Goal: Task Accomplishment & Management: Manage account settings

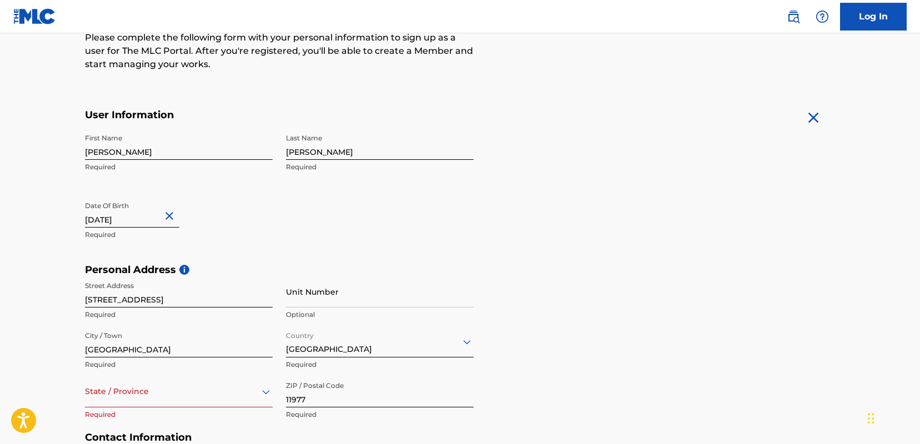
scroll to position [154, 0]
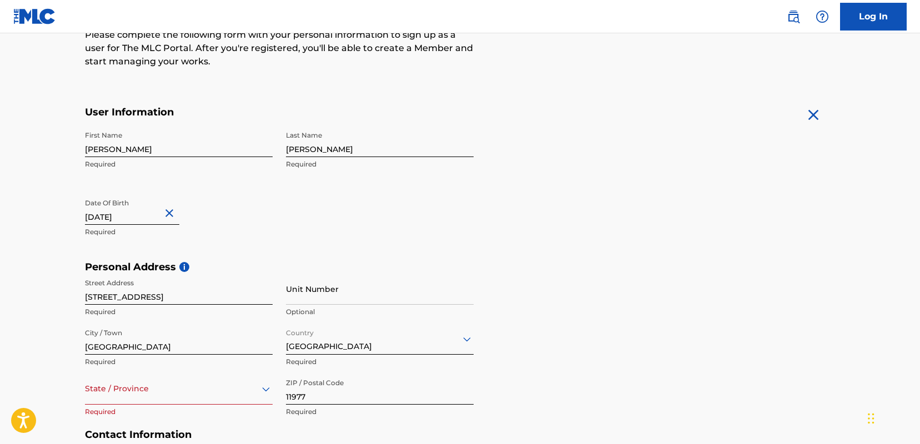
click at [812, 115] on img at bounding box center [813, 115] width 18 height 18
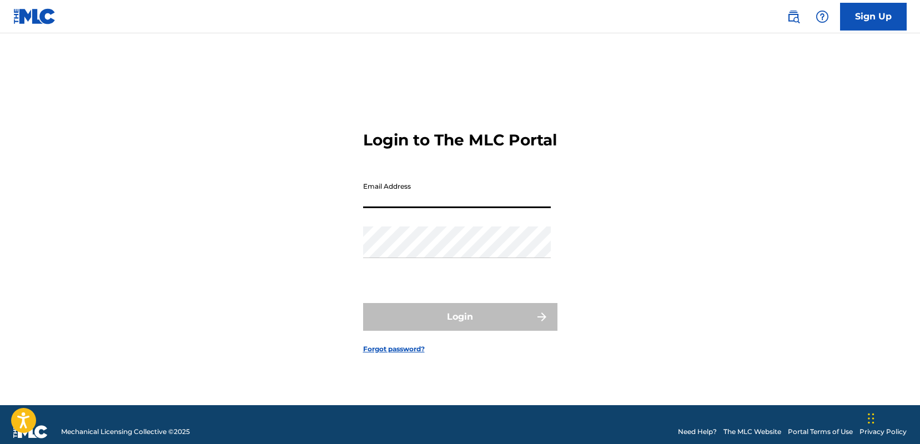
click at [395, 206] on input "Email Address" at bounding box center [457, 193] width 188 height 32
type input "[EMAIL_ADDRESS][DOMAIN_NAME]"
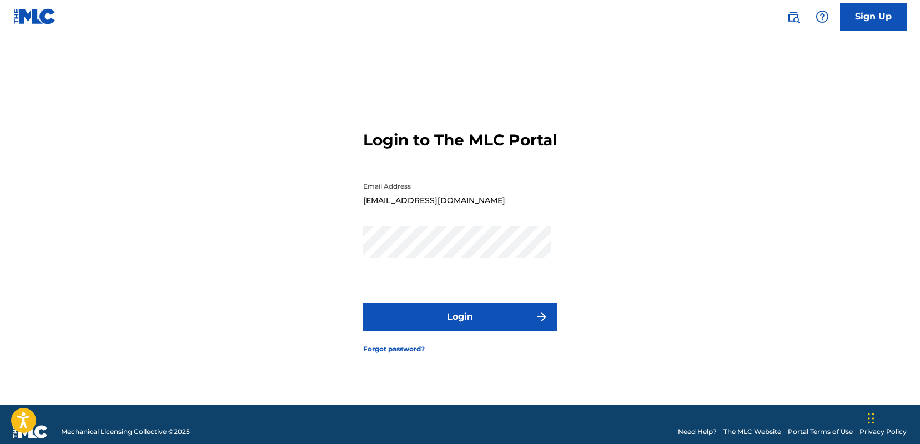
click at [586, 279] on div "Login to The MLC Portal Email Address [EMAIL_ADDRESS][DOMAIN_NAME] Password Log…" at bounding box center [460, 233] width 777 height 344
click at [477, 322] on button "Login" at bounding box center [460, 317] width 194 height 28
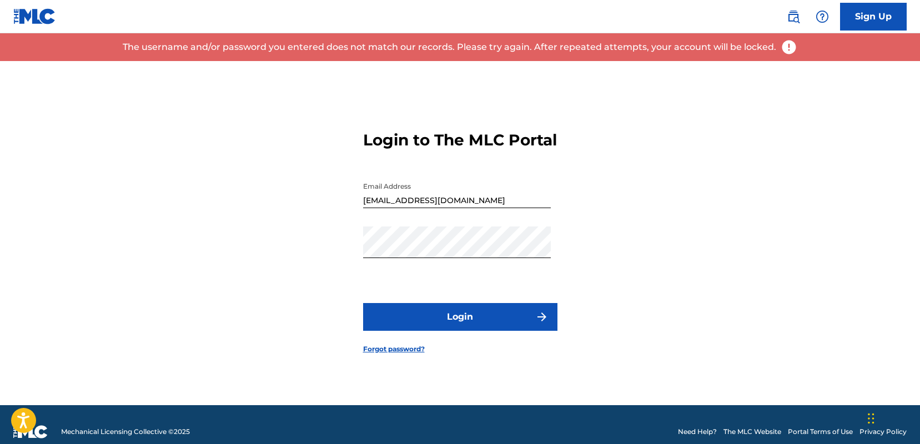
click at [873, 13] on link "Sign Up" at bounding box center [873, 17] width 67 height 28
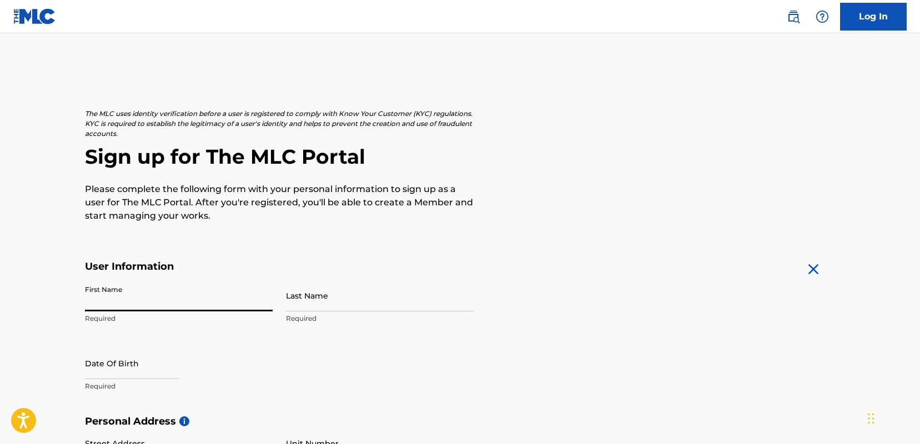
click at [149, 297] on input "First Name" at bounding box center [179, 296] width 188 height 32
type input "[PERSON_NAME]"
click at [292, 296] on input "Last Name" at bounding box center [380, 296] width 188 height 32
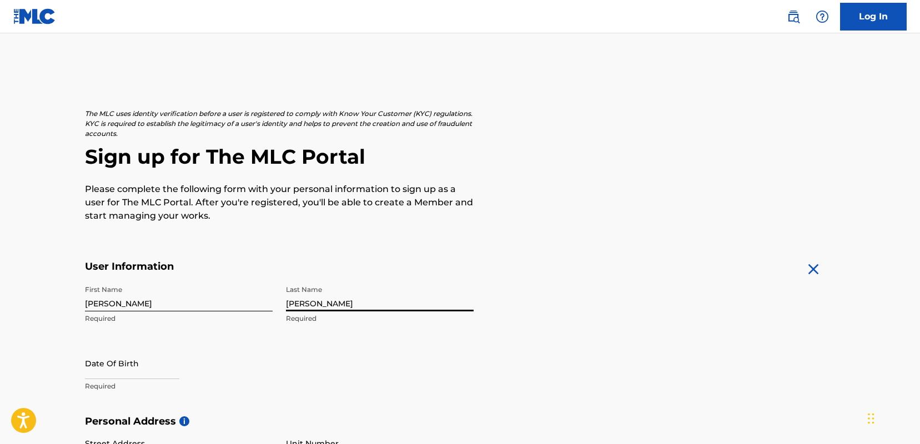
type input "[PERSON_NAME]"
select select "7"
select select "2025"
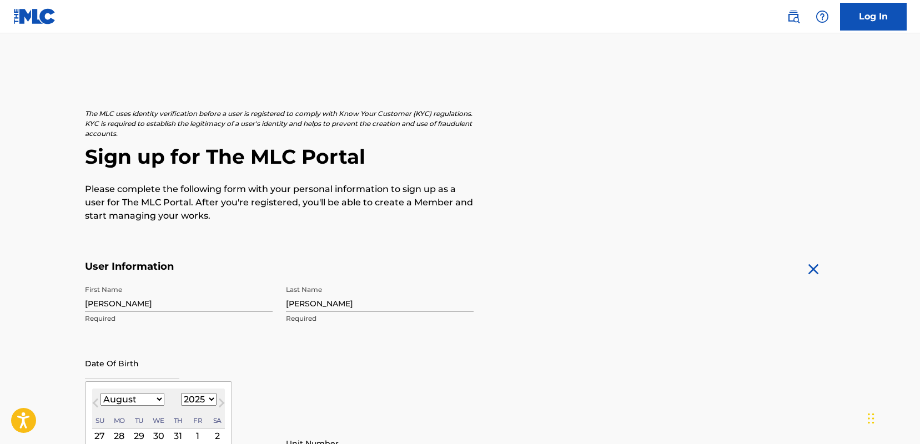
click at [143, 367] on input "text" at bounding box center [132, 364] width 94 height 32
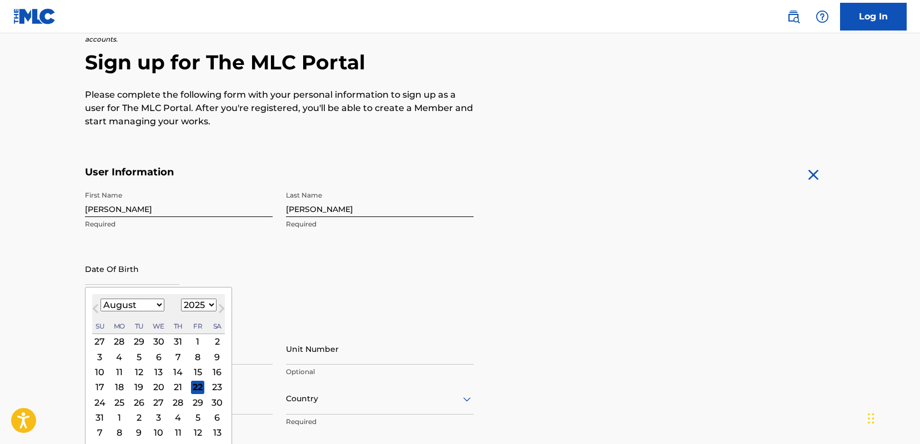
scroll to position [98, 0]
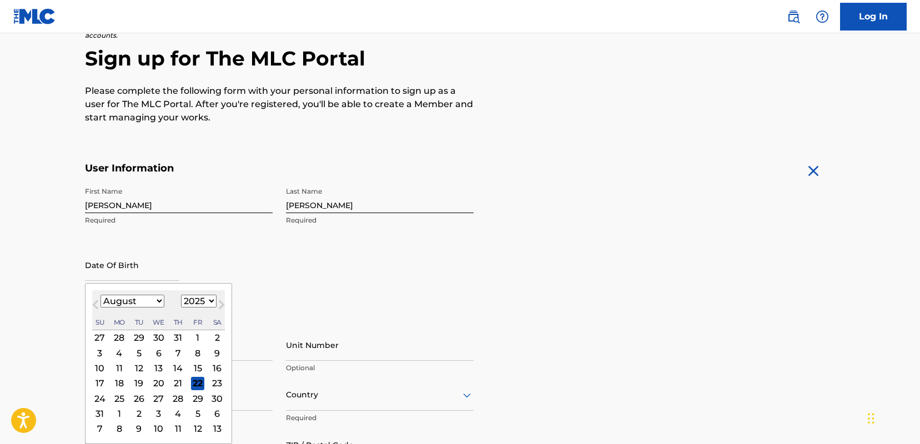
click at [98, 381] on div "17" at bounding box center [99, 382] width 13 height 13
type input "[DATE]"
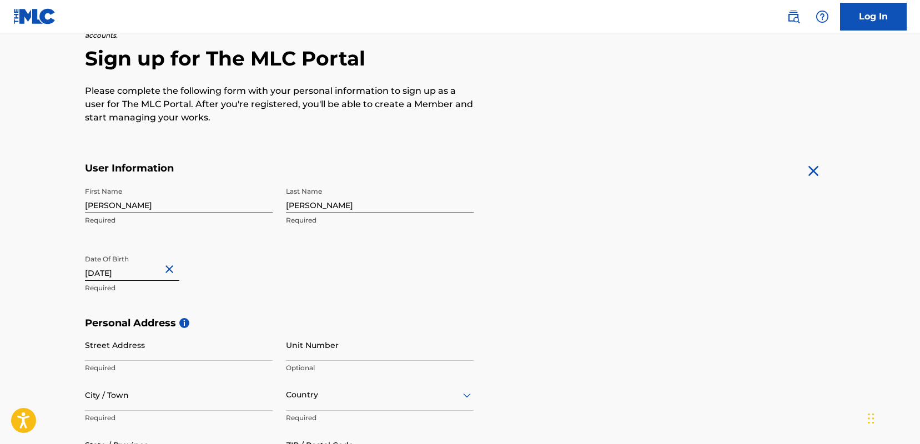
click at [145, 272] on input "[DATE]" at bounding box center [132, 265] width 94 height 32
select select "7"
select select "2025"
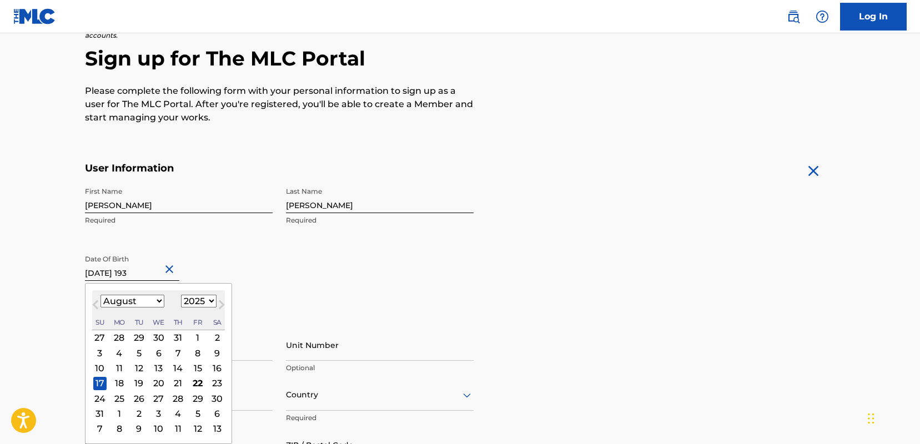
type input "[DATE]"
select select "1937"
type input "[DATE]"
click at [258, 271] on div "Date Of Birth [DEMOGRAPHIC_DATA] [DEMOGRAPHIC_DATA] Previous Month Next Month A…" at bounding box center [179, 274] width 188 height 50
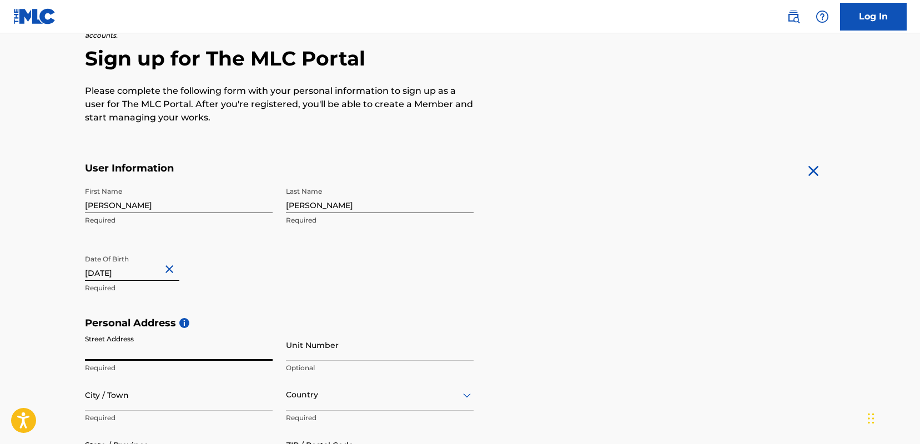
click at [135, 342] on input "Street Address" at bounding box center [179, 345] width 188 height 32
type input "[STREET_ADDRESS]"
click at [85, 395] on input "City / Town" at bounding box center [179, 395] width 188 height 32
type input "[GEOGRAPHIC_DATA]"
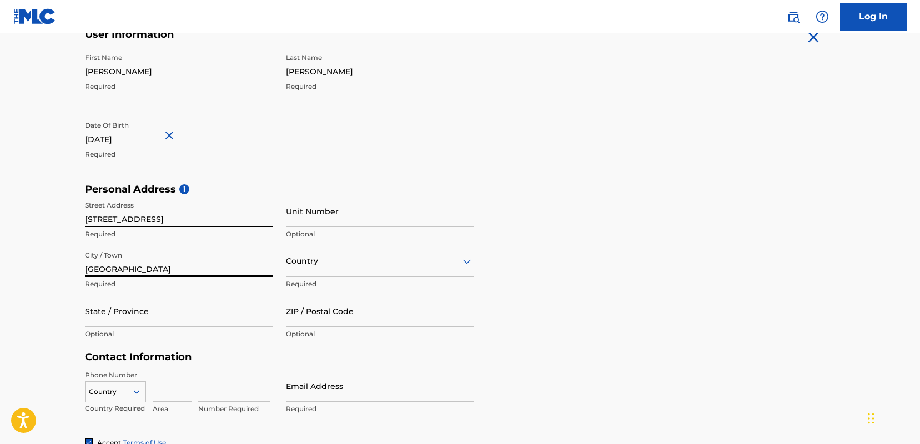
click at [316, 277] on div "Country" at bounding box center [380, 261] width 188 height 32
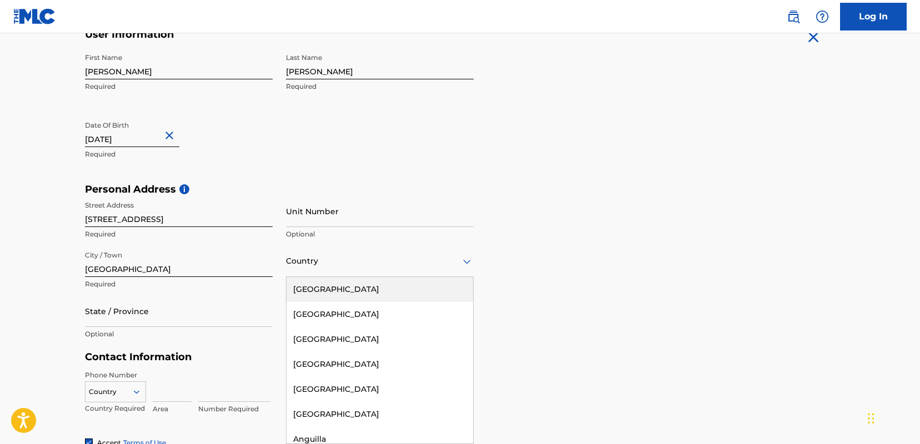
click at [322, 285] on div "[GEOGRAPHIC_DATA]" at bounding box center [379, 289] width 187 height 25
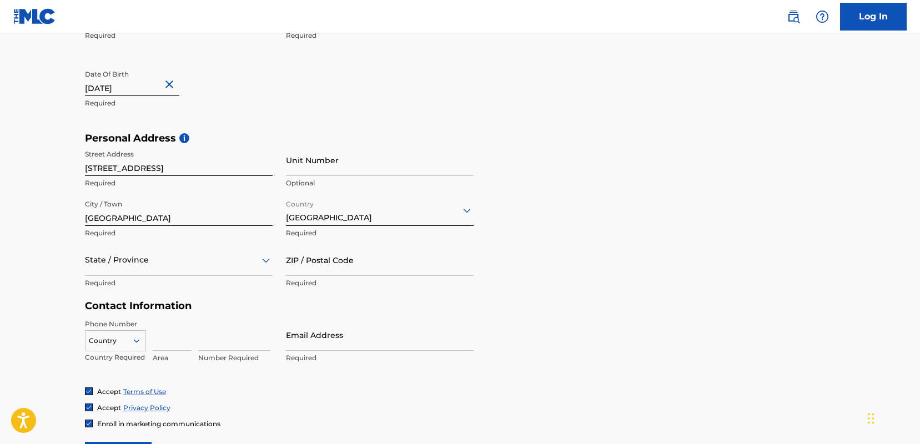
scroll to position [281, 0]
click at [165, 345] on input at bounding box center [172, 337] width 39 height 32
type input "516"
click at [205, 346] on input at bounding box center [234, 337] width 72 height 32
type input "3811888"
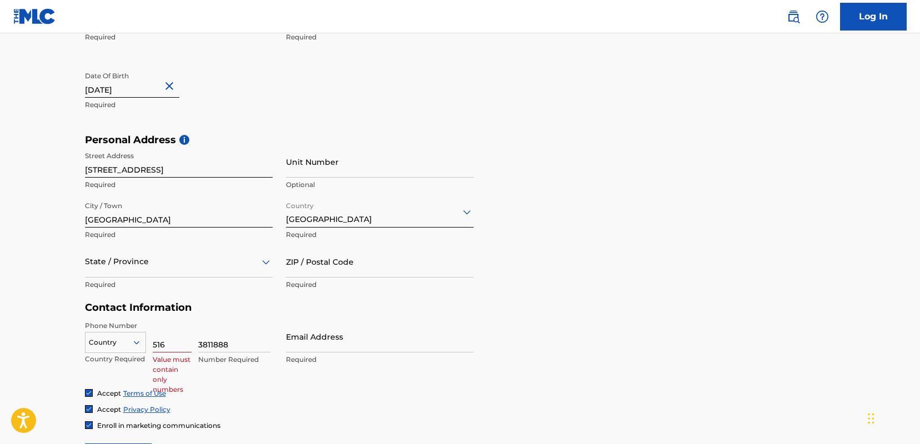
click at [283, 349] on div "Phone Number Country Country Required 516 Value must contain only numbers 38118…" at bounding box center [279, 355] width 389 height 68
click at [294, 346] on input "Email Address" at bounding box center [380, 337] width 188 height 32
type input "[EMAIL_ADDRESS][DOMAIN_NAME]"
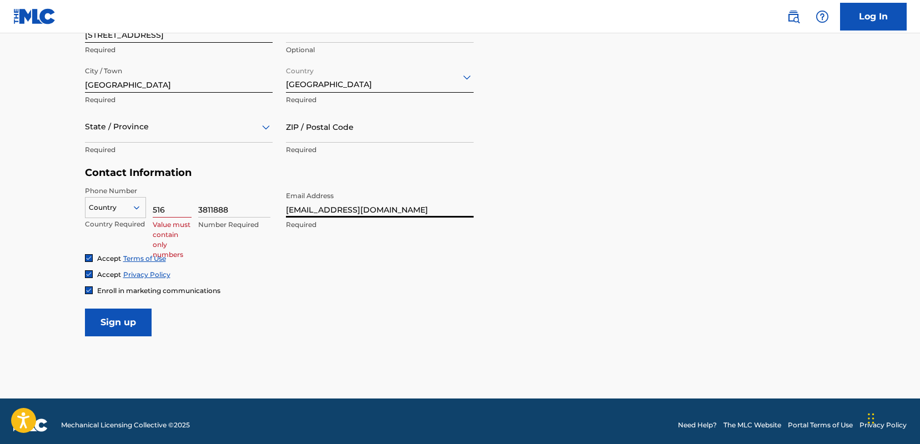
scroll to position [419, 0]
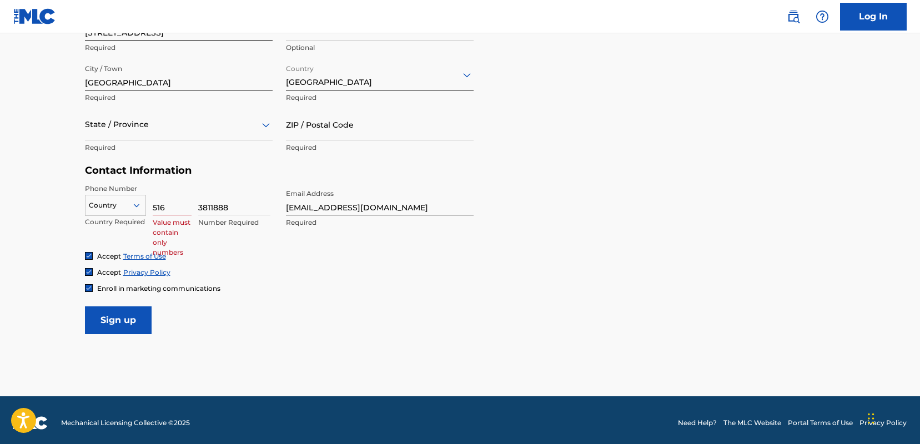
click at [130, 320] on input "Sign up" at bounding box center [118, 320] width 67 height 28
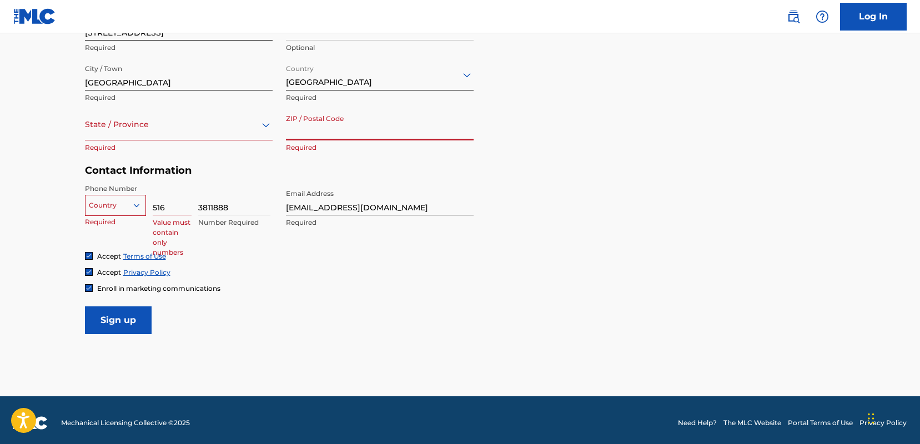
click at [309, 124] on input "ZIP / Postal Code" at bounding box center [380, 125] width 188 height 32
type input "11977"
click at [336, 282] on div "Accept Terms of Use Accept Privacy Policy Enroll in marketing communications" at bounding box center [460, 273] width 751 height 42
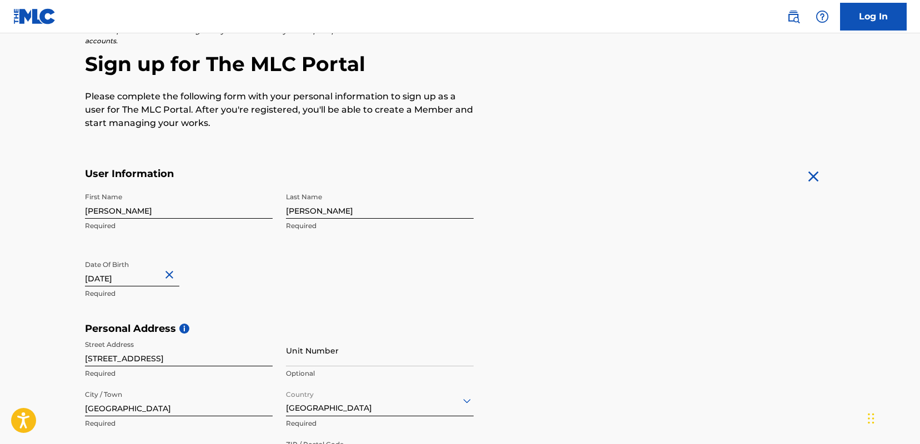
scroll to position [90, 0]
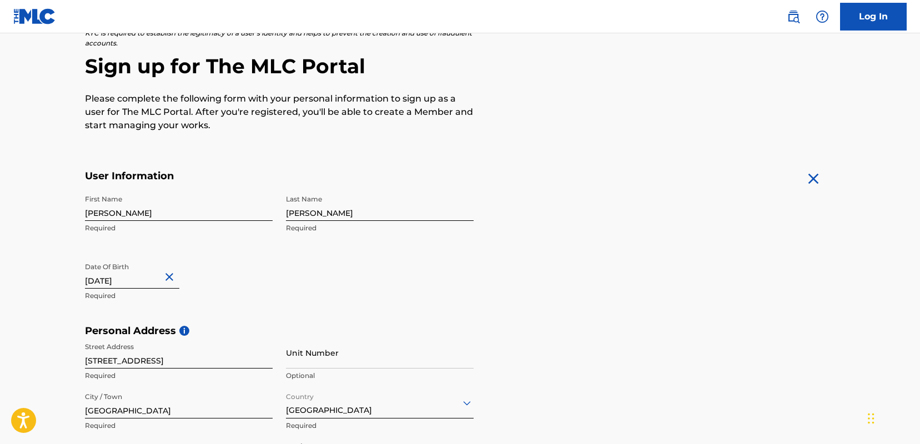
click at [874, 12] on link "Log In" at bounding box center [873, 17] width 67 height 28
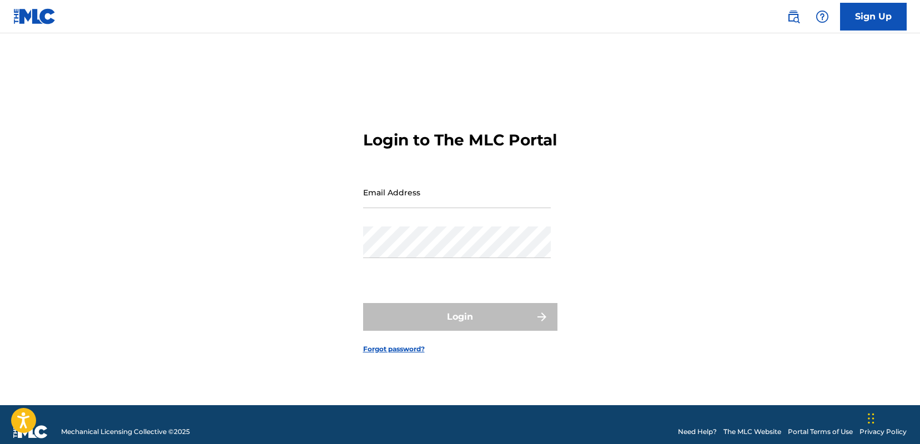
click at [441, 199] on input "Email Address" at bounding box center [457, 193] width 188 height 32
type input "[EMAIL_ADDRESS][DOMAIN_NAME]"
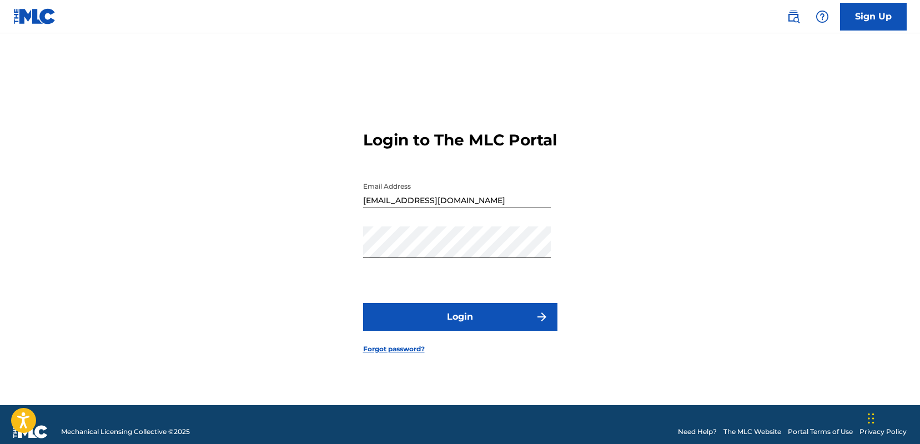
click at [458, 325] on button "Login" at bounding box center [460, 317] width 194 height 28
click at [396, 354] on link "Forgot password?" at bounding box center [394, 349] width 62 height 10
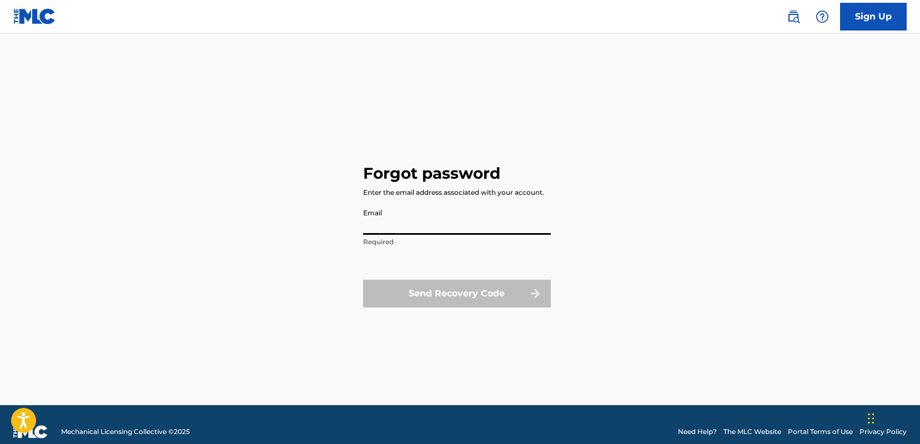
click at [371, 223] on input "Email" at bounding box center [457, 219] width 188 height 32
type input "[EMAIL_ADDRESS][DOMAIN_NAME]"
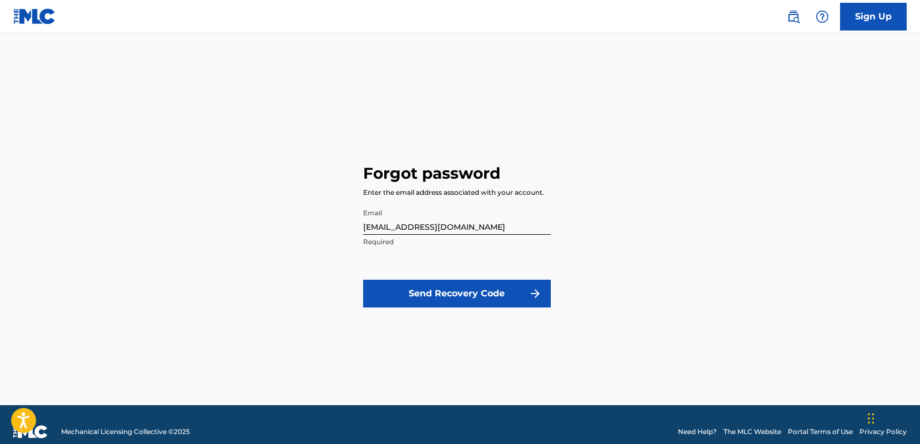
click at [455, 293] on button "Send Recovery Code" at bounding box center [457, 294] width 188 height 28
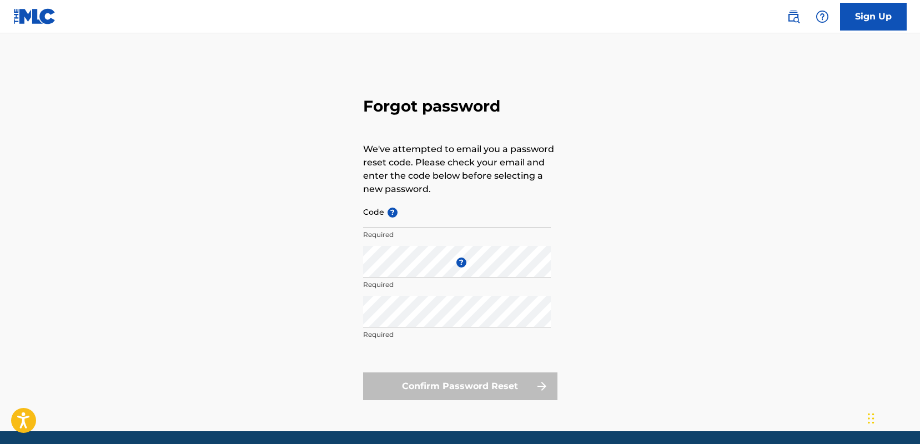
click at [372, 213] on input "Code ?" at bounding box center [457, 212] width 188 height 32
paste input "FP_abfcb0c79786e1e21fd7761d0f16"
type input "FP_abfcb0c79786e1e21fd7761d0f16"
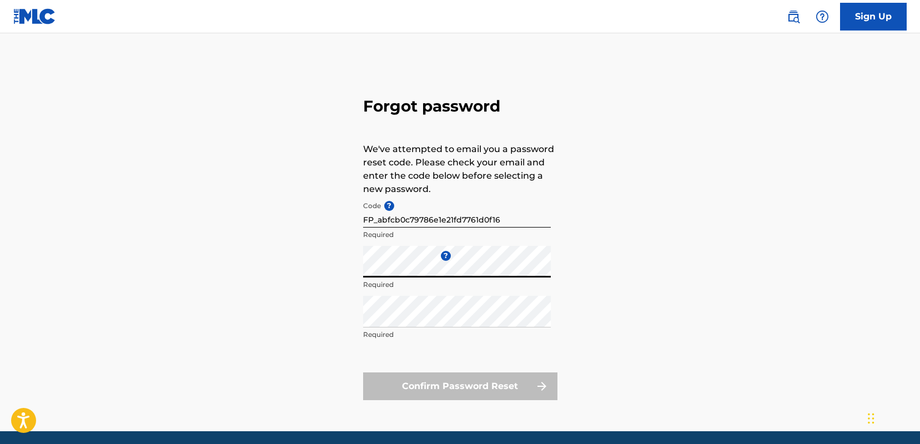
click at [589, 266] on div "Forgot password We've attempted to email you a password reset code. Please chec…" at bounding box center [460, 246] width 777 height 370
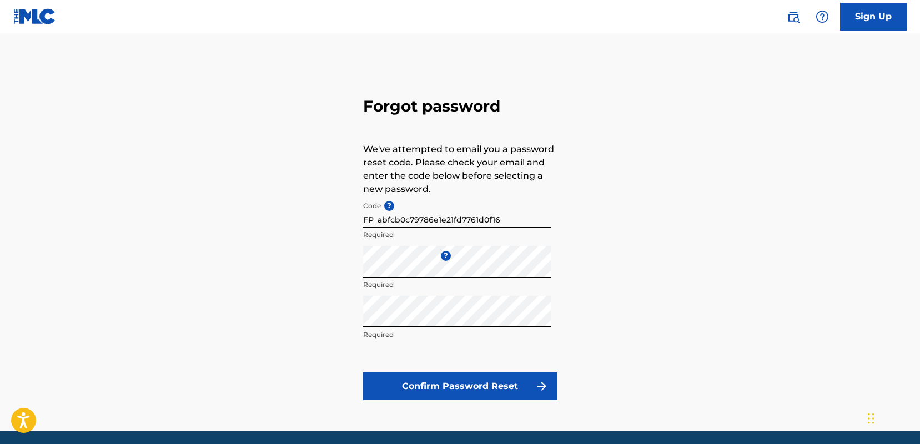
click at [613, 296] on div "Forgot password We've attempted to email you a password reset code. Please chec…" at bounding box center [460, 246] width 777 height 370
click at [467, 386] on button "Confirm Password Reset" at bounding box center [460, 387] width 194 height 28
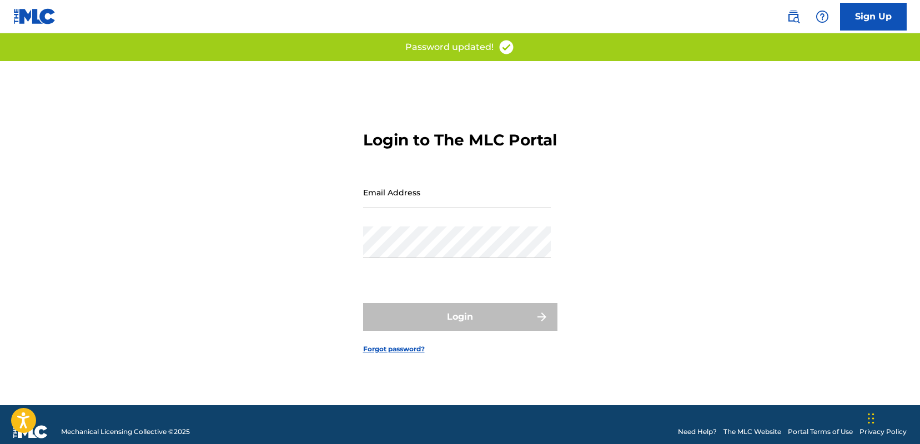
click at [428, 203] on input "Email Address" at bounding box center [457, 193] width 188 height 32
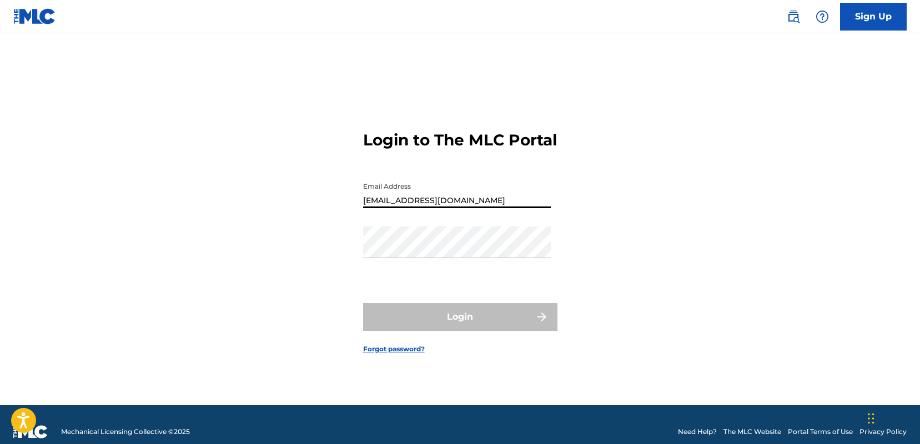
type input "[EMAIL_ADDRESS][DOMAIN_NAME]"
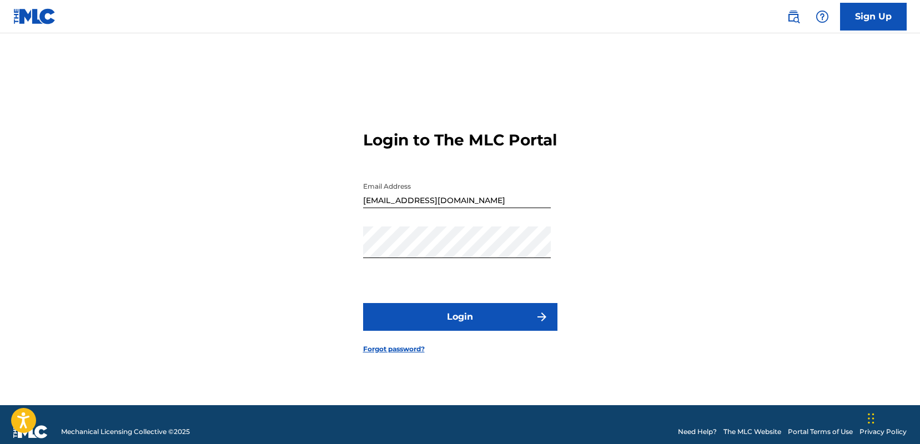
click at [677, 217] on div "Login to The MLC Portal Email Address [EMAIL_ADDRESS][DOMAIN_NAME] Password Log…" at bounding box center [460, 233] width 777 height 344
click at [464, 325] on button "Login" at bounding box center [460, 317] width 194 height 28
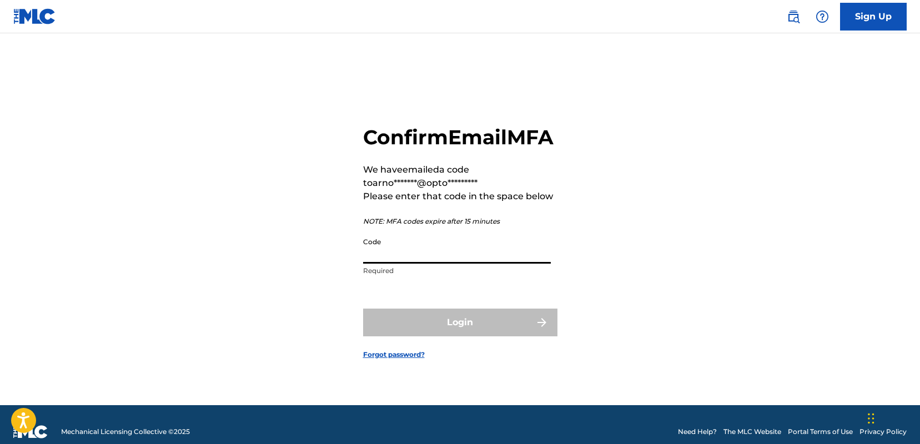
click at [363, 260] on input "Code" at bounding box center [457, 248] width 188 height 32
paste input "FP_abfcb0c79786e1e21fd7761d0f16"
click at [478, 335] on div "Login" at bounding box center [460, 323] width 194 height 28
click at [449, 335] on div "Login" at bounding box center [460, 323] width 194 height 28
click at [544, 335] on div "Login" at bounding box center [460, 323] width 194 height 28
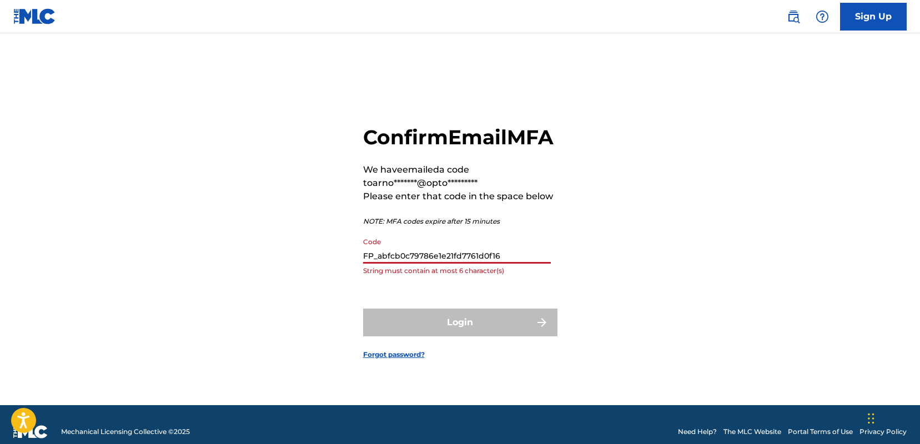
click at [500, 264] on input "FP_abfcb0c79786e1e21fd7761d0f16" at bounding box center [457, 248] width 188 height 32
type input "F"
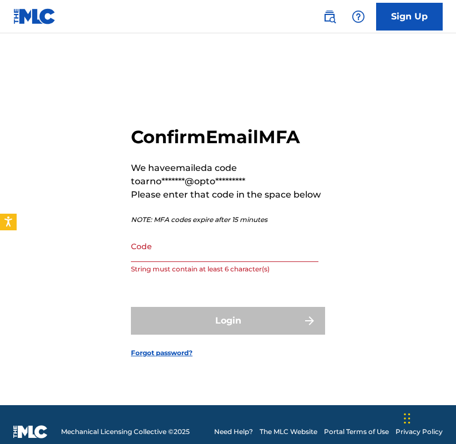
click at [291, 164] on p "We have emailed a code to arno*******@opto*********" at bounding box center [228, 175] width 194 height 27
click at [179, 240] on input "Code" at bounding box center [225, 246] width 188 height 32
click at [179, 241] on input "6" at bounding box center [225, 246] width 188 height 32
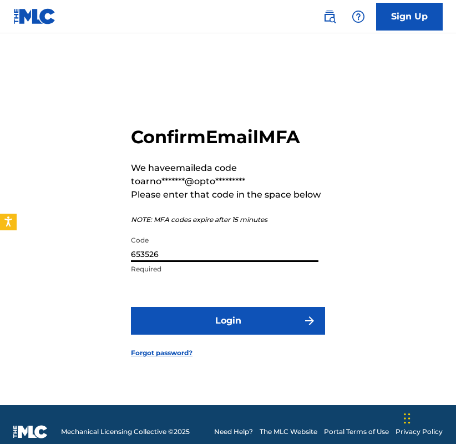
type input "653526"
click at [224, 318] on button "Login" at bounding box center [228, 321] width 194 height 28
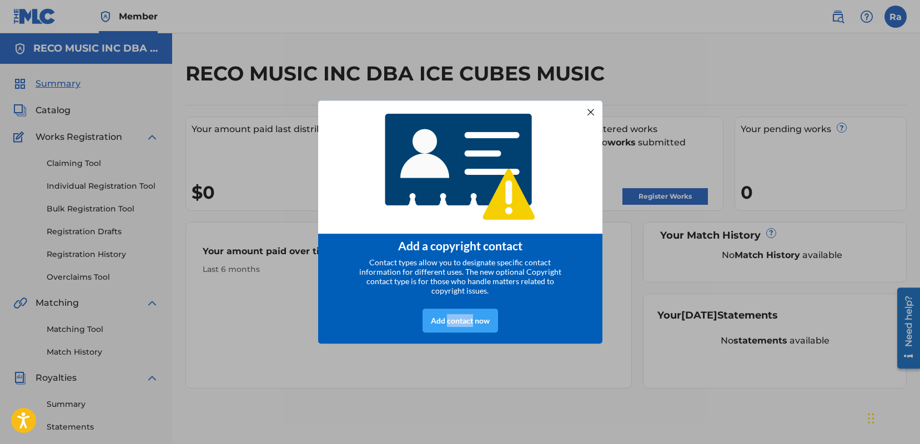
click at [464, 319] on div "Add contact now" at bounding box center [460, 321] width 76 height 24
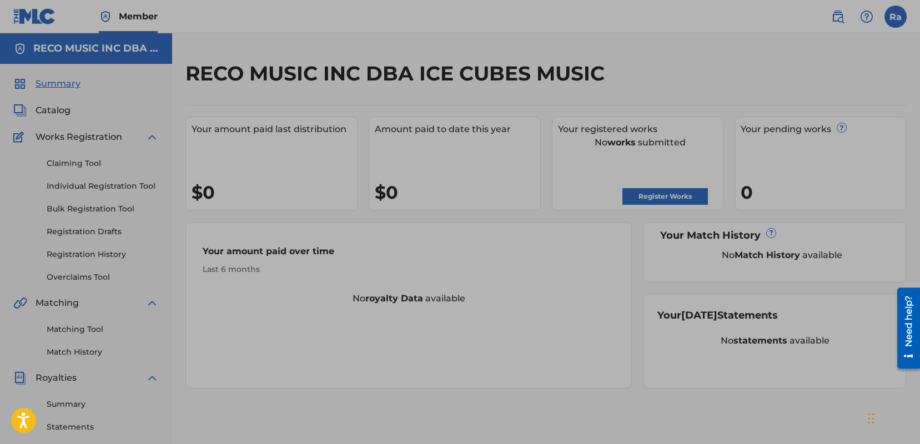
click at [238, 271] on div at bounding box center [460, 303] width 920 height 607
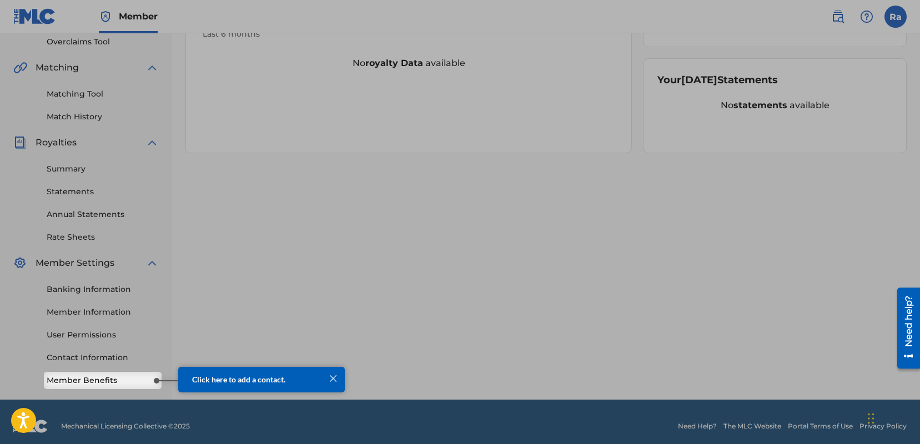
scroll to position [244, 0]
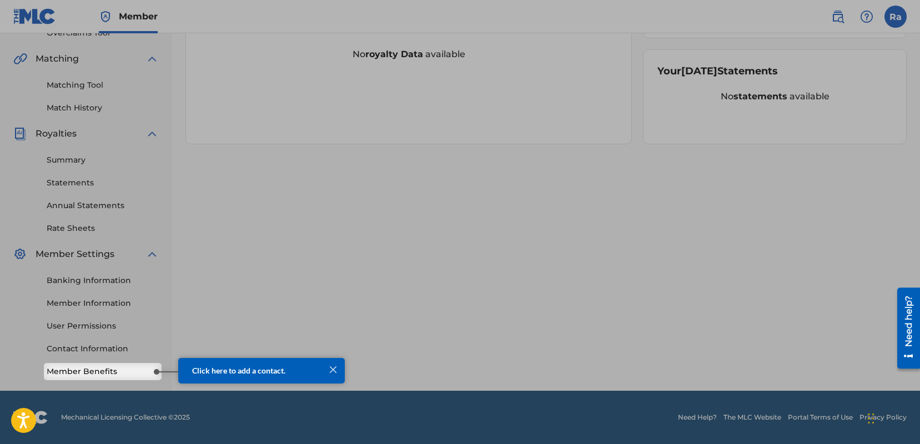
click at [333, 369] on div at bounding box center [333, 370] width 14 height 14
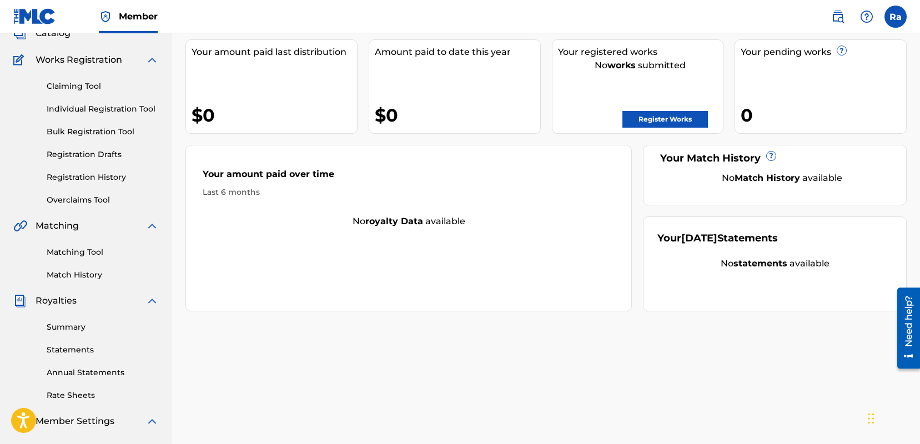
scroll to position [0, 0]
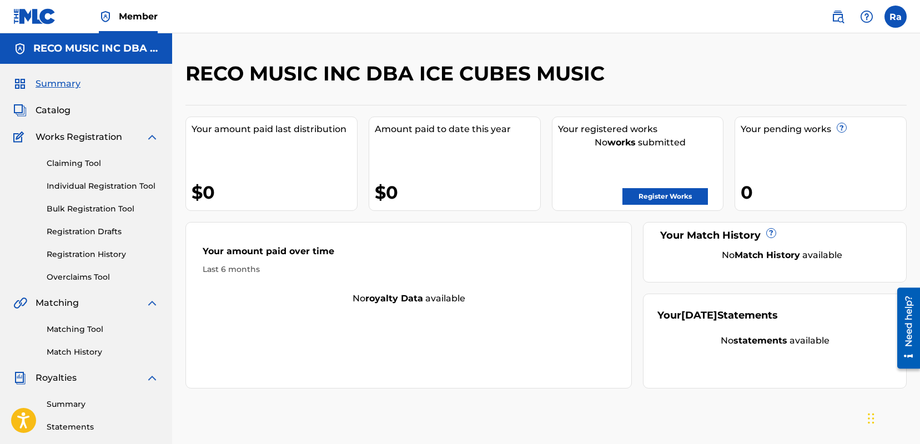
click at [56, 109] on span "Catalog" at bounding box center [53, 110] width 35 height 13
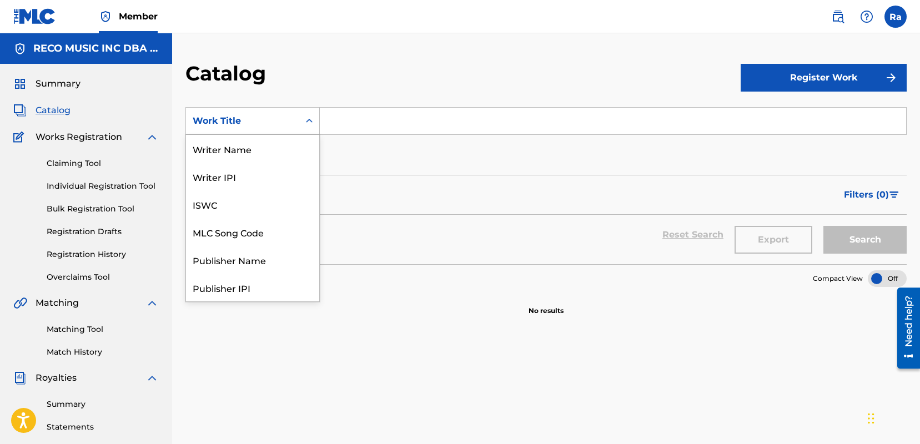
scroll to position [167, 0]
click at [310, 121] on icon "Search Form" at bounding box center [309, 121] width 7 height 4
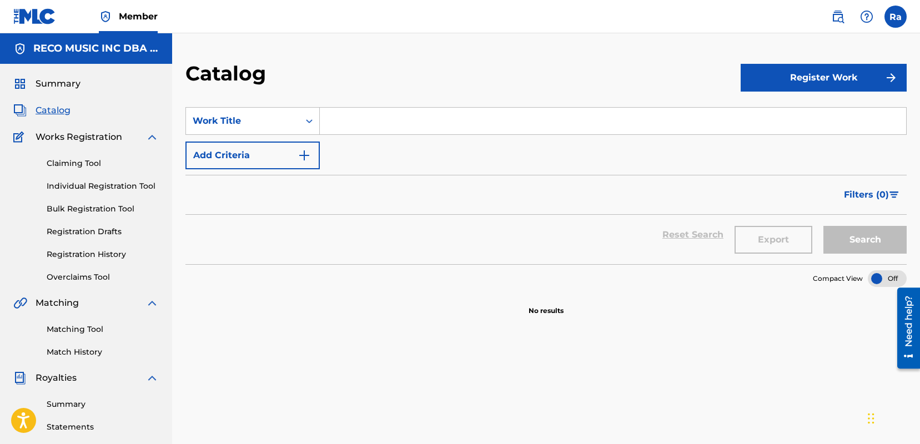
click at [49, 110] on span "Catalog" at bounding box center [53, 110] width 35 height 13
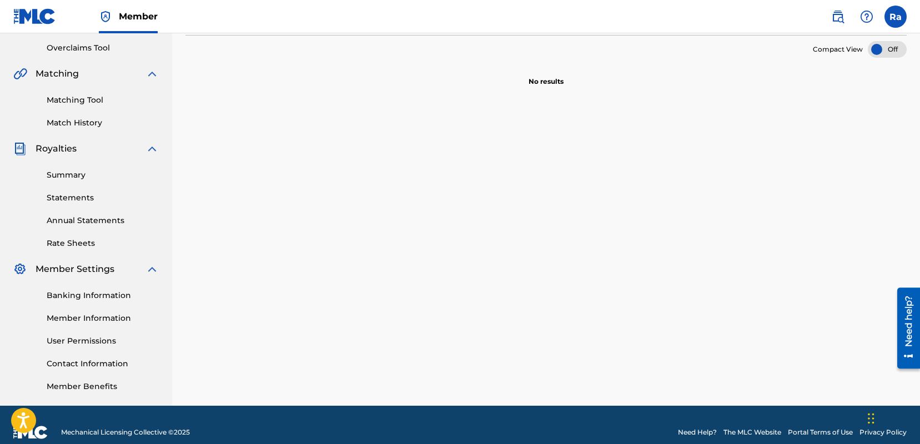
scroll to position [230, 0]
click at [69, 174] on link "Summary" at bounding box center [103, 175] width 112 height 12
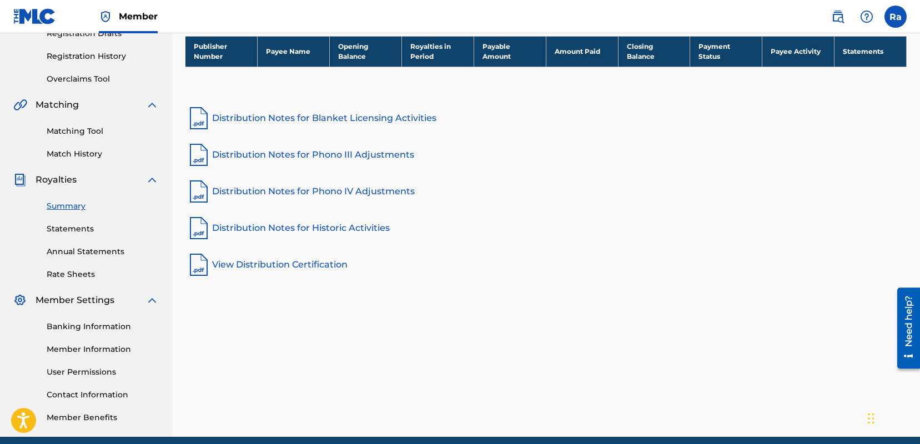
scroll to position [209, 0]
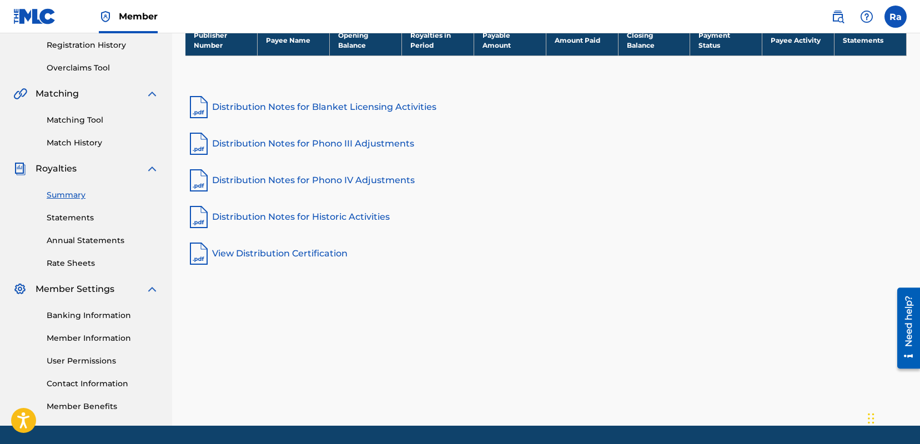
click at [74, 217] on link "Statements" at bounding box center [103, 218] width 112 height 12
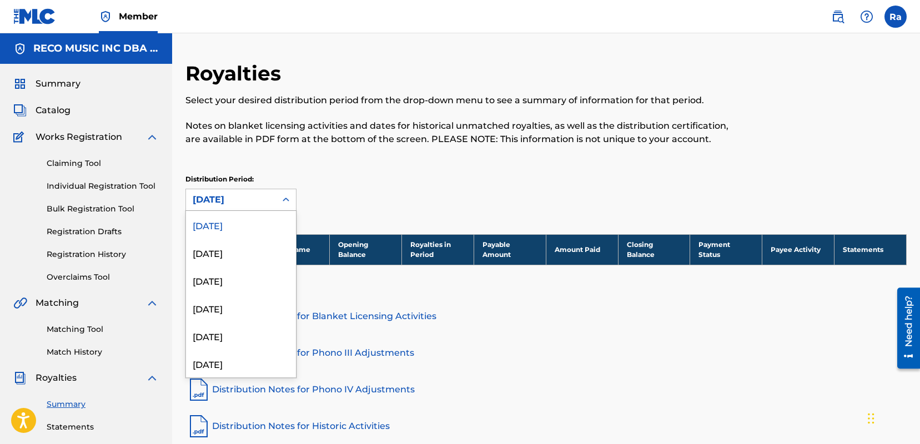
click at [286, 195] on icon at bounding box center [285, 199] width 11 height 11
click at [228, 255] on div "[DATE]" at bounding box center [241, 253] width 110 height 28
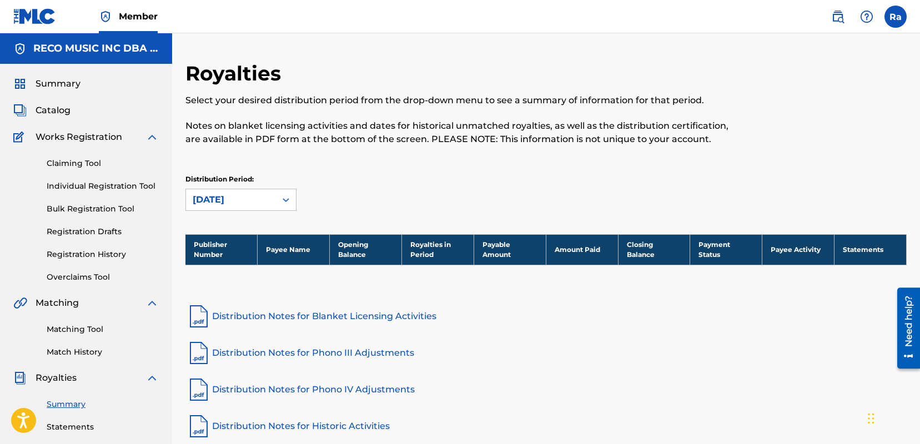
click at [431, 250] on th "Royalties in Period" at bounding box center [438, 249] width 72 height 31
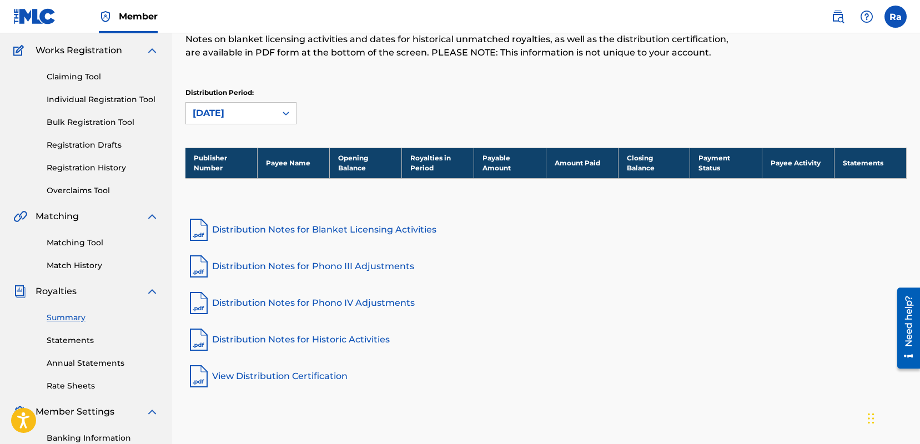
scroll to position [102, 0]
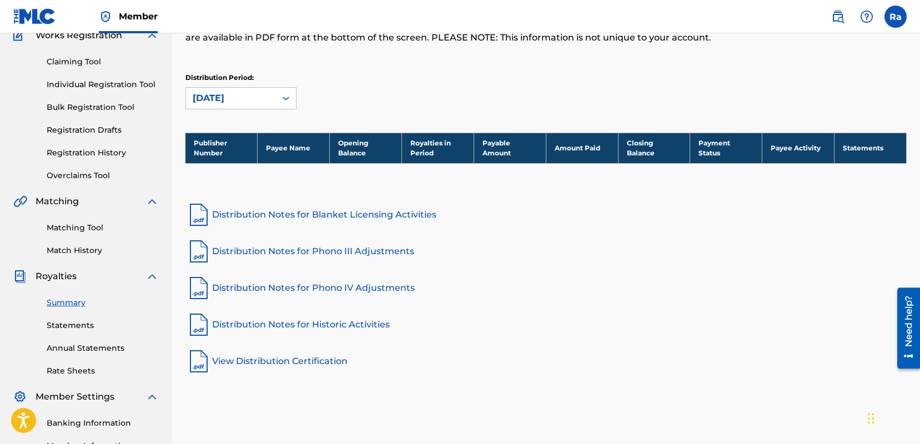
click at [419, 151] on th "Royalties in Period" at bounding box center [438, 148] width 72 height 31
click at [509, 154] on th "Payable Amount" at bounding box center [510, 148] width 72 height 31
click at [588, 148] on th "Amount Paid" at bounding box center [582, 148] width 72 height 31
click at [71, 423] on link "Banking Information" at bounding box center [103, 424] width 112 height 12
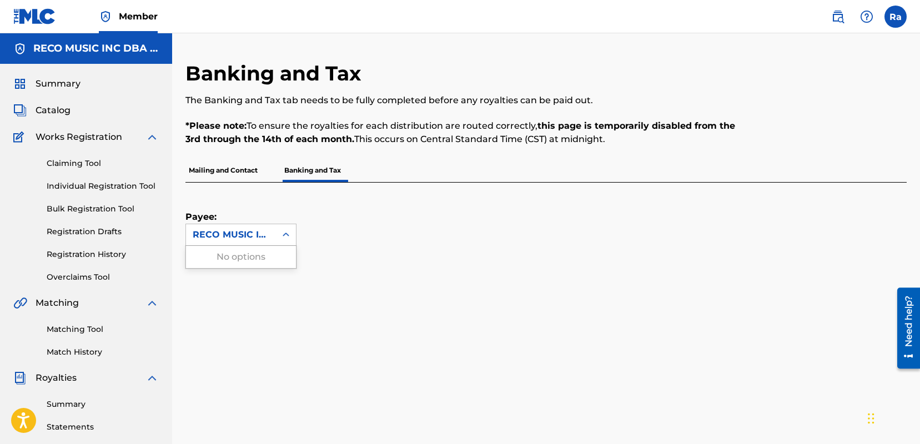
click at [285, 233] on icon at bounding box center [285, 234] width 11 height 11
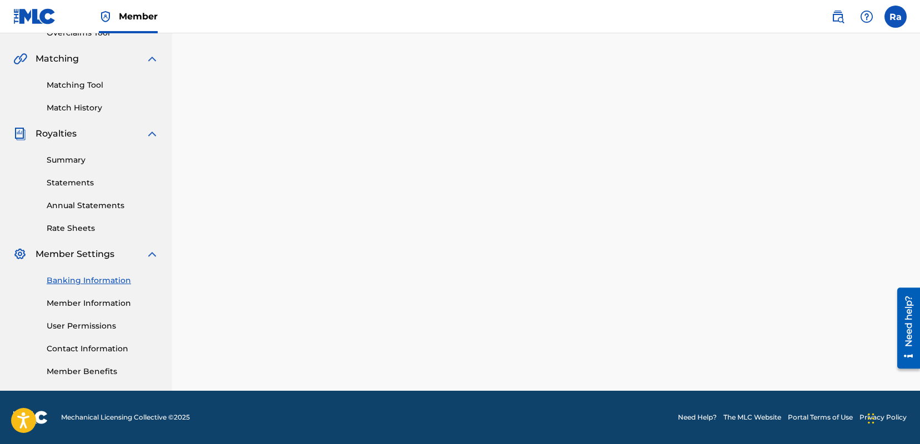
scroll to position [244, 0]
